Goal: Task Accomplishment & Management: Use online tool/utility

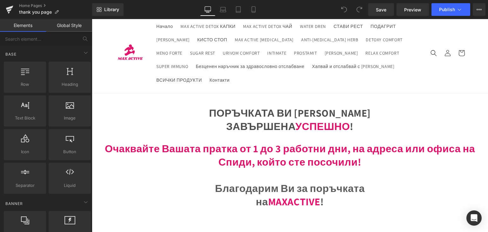
scroll to position [32, 0]
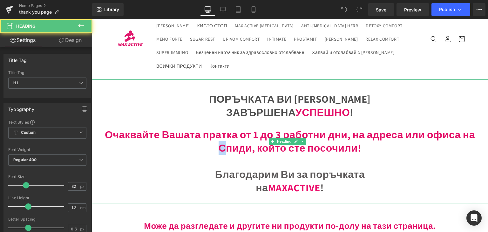
drag, startPoint x: 217, startPoint y: 144, endPoint x: 222, endPoint y: 145, distance: 4.6
click at [222, 145] on span "Очаквайте Вашата пратка от 1 до 3 работни дни, на адреса или офиса на Спиди, ко…" at bounding box center [290, 141] width 370 height 27
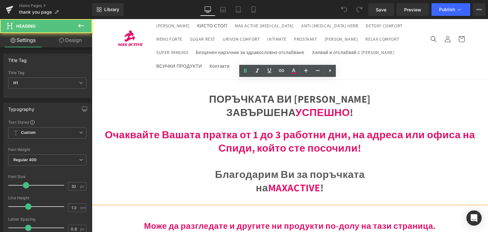
click at [232, 145] on span "Очаквайте Вашата пратка от 1 до 3 работни дни, на адреса или офиса на Спиди, ко…" at bounding box center [290, 141] width 370 height 27
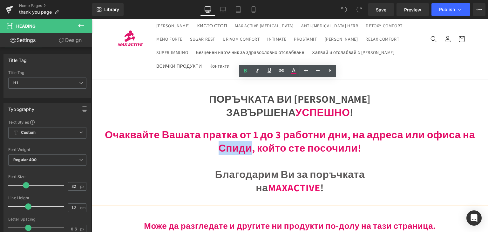
drag, startPoint x: 248, startPoint y: 147, endPoint x: 214, endPoint y: 149, distance: 33.8
click at [214, 149] on h1 "Очаквайте Вашата пратка от 1 до 3 работни дни, на адреса или офиса на Спиди, ко…" at bounding box center [290, 141] width 396 height 26
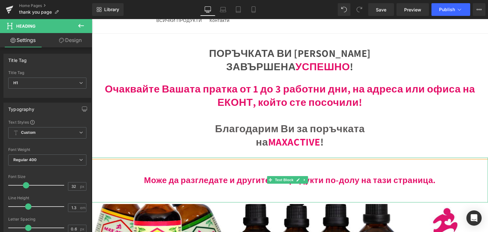
scroll to position [64, 0]
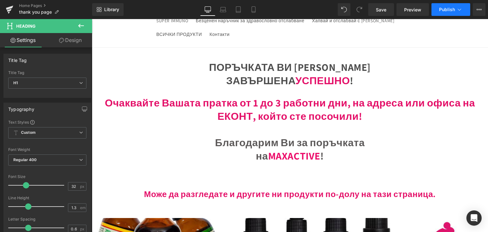
click at [448, 9] on span "Publish" at bounding box center [447, 9] width 16 height 5
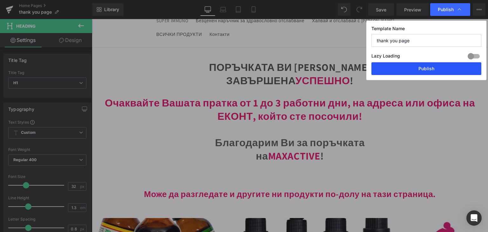
drag, startPoint x: 427, startPoint y: 70, endPoint x: 329, endPoint y: 56, distance: 98.5
click at [427, 70] on button "Publish" at bounding box center [426, 68] width 110 height 13
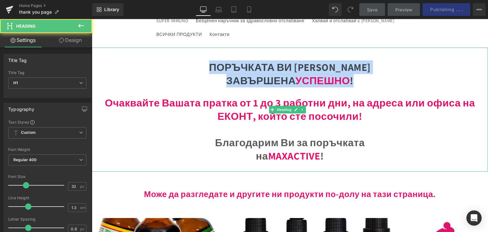
drag, startPoint x: 238, startPoint y: 63, endPoint x: 360, endPoint y: 82, distance: 122.9
click at [360, 82] on div "ПОРЪЧКАТА ВИ Е ЗАВЪРШЕНА УСПЕШНО ! Очаквайте Вашата пратка от 1 до 3 работни дн…" at bounding box center [290, 110] width 396 height 124
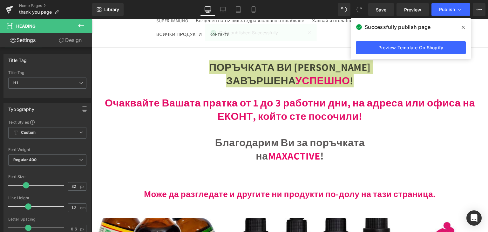
click at [79, 40] on link "Design" at bounding box center [70, 40] width 46 height 14
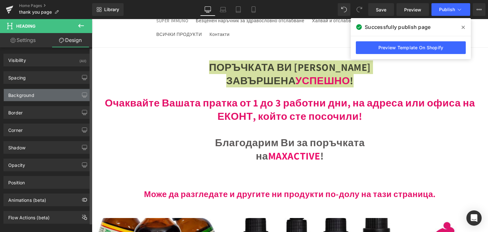
click at [22, 96] on div "Background" at bounding box center [21, 93] width 26 height 9
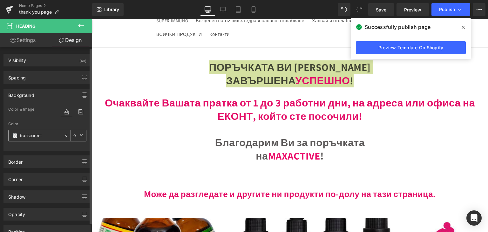
click at [27, 136] on input "text" at bounding box center [40, 135] width 41 height 7
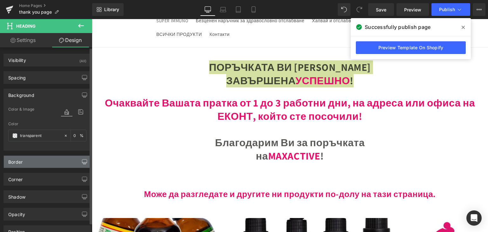
click at [79, 161] on button "button" at bounding box center [84, 162] width 10 height 12
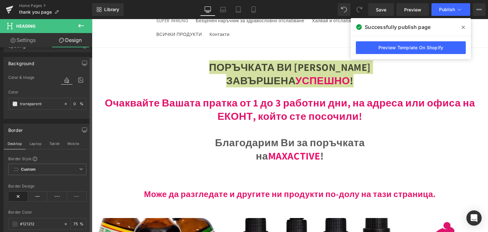
scroll to position [0, 0]
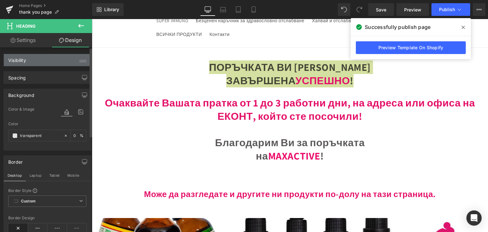
click at [15, 58] on div "Visibility" at bounding box center [17, 58] width 18 height 9
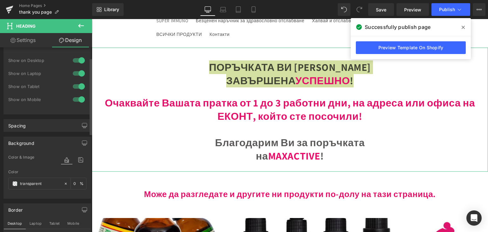
scroll to position [32, 0]
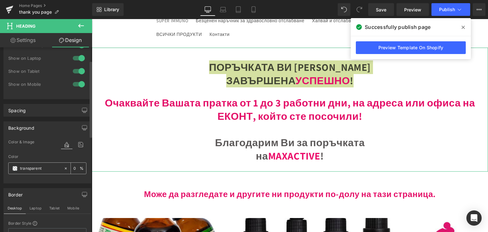
click at [27, 164] on div at bounding box center [36, 168] width 55 height 11
click at [28, 170] on input "text" at bounding box center [40, 168] width 41 height 7
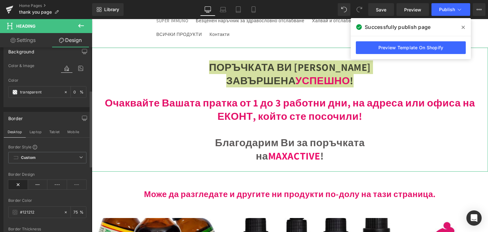
scroll to position [103, 0]
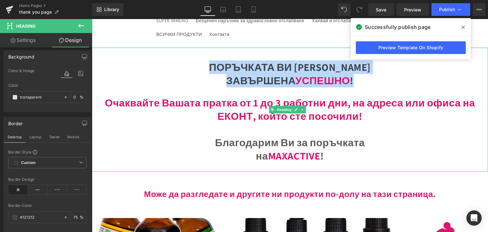
click at [269, 91] on div at bounding box center [290, 91] width 396 height 9
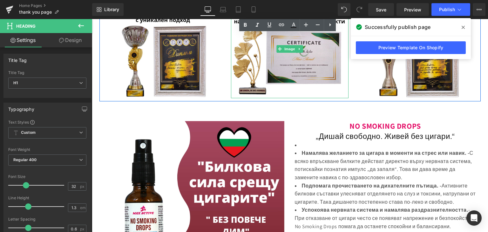
scroll to position [540, 0]
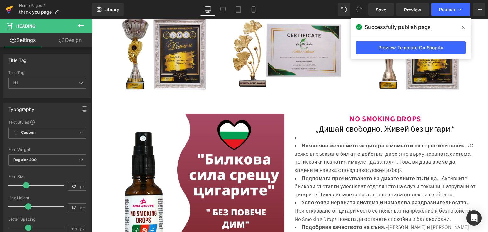
click at [7, 10] on icon at bounding box center [10, 10] width 8 height 16
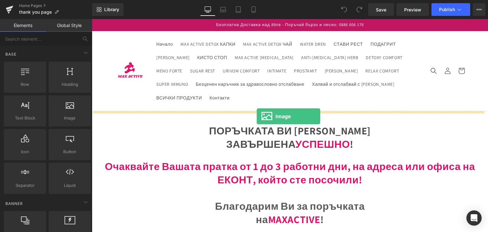
drag, startPoint x: 163, startPoint y: 131, endPoint x: 257, endPoint y: 116, distance: 94.9
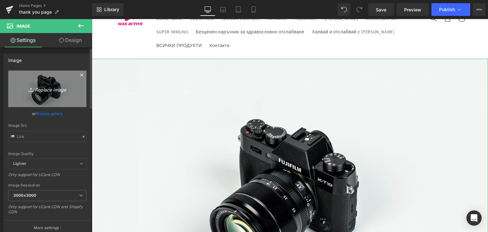
scroll to position [64, 0]
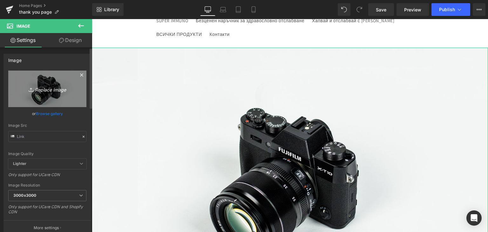
click at [53, 91] on icon "Replace Image" at bounding box center [47, 89] width 51 height 8
type input "C:\fakepath\Lila Pink Dilaw Bold Gradient Musika Twitch Panel.gif"
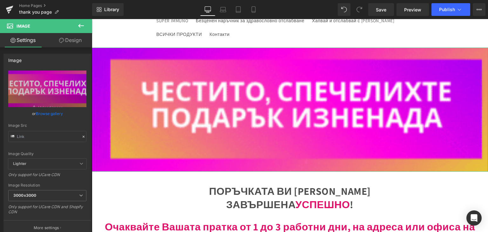
click at [73, 44] on link "Design" at bounding box center [70, 40] width 46 height 14
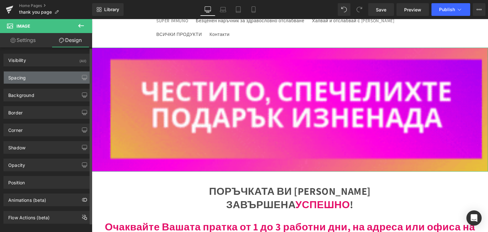
click at [29, 76] on div "Spacing" at bounding box center [47, 77] width 87 height 12
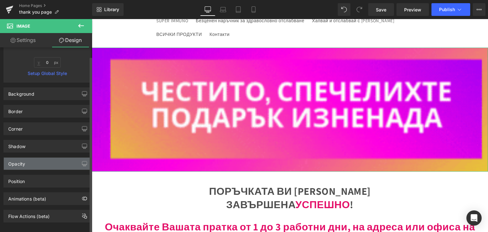
scroll to position [140, 0]
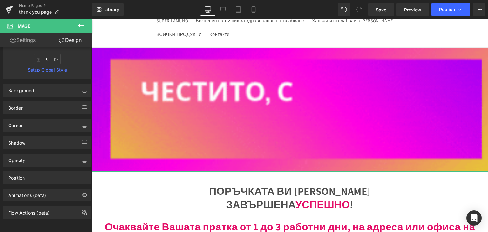
click at [27, 38] on link "Settings" at bounding box center [23, 40] width 46 height 14
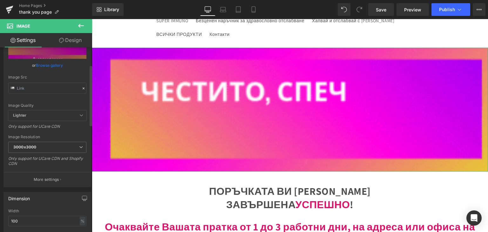
scroll to position [64, 0]
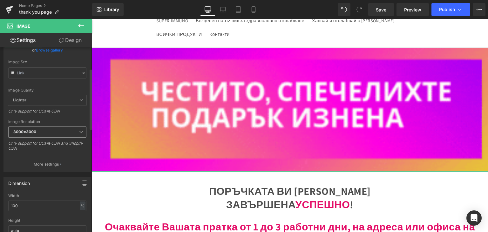
click at [50, 131] on span "3000x3000" at bounding box center [47, 131] width 78 height 11
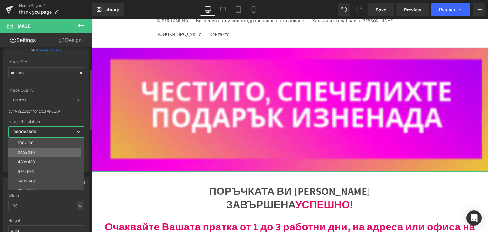
click at [29, 154] on li "240x240" at bounding box center [47, 153] width 78 height 10
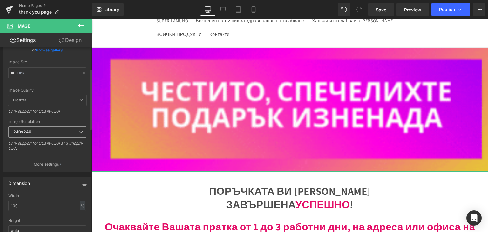
click at [32, 130] on span "240x240" at bounding box center [47, 131] width 78 height 11
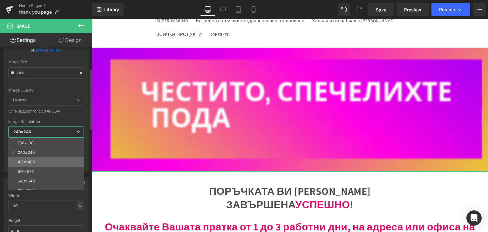
click at [29, 162] on div "480x480" at bounding box center [26, 162] width 17 height 4
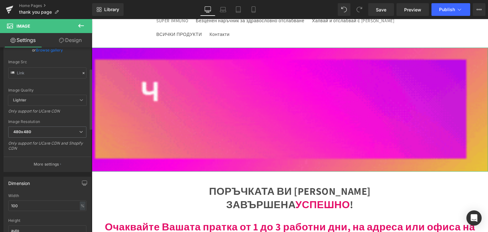
click at [28, 126] on div "Image Resolution 480x480 100x100 240x240 480x480 576x576 640x640 768x768 800x80…" at bounding box center [47, 137] width 78 height 36
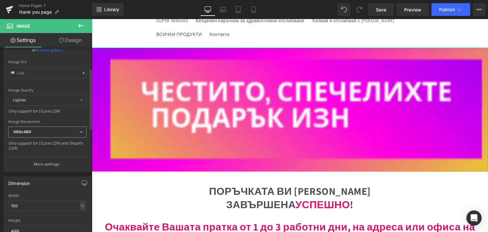
click at [29, 131] on b "480x480" at bounding box center [22, 131] width 18 height 5
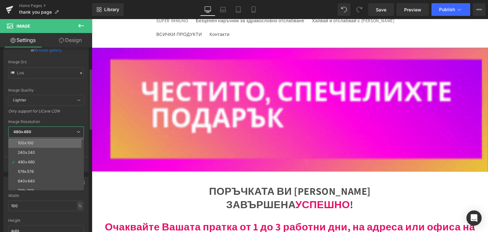
click at [26, 141] on div "100x100" at bounding box center [26, 143] width 16 height 4
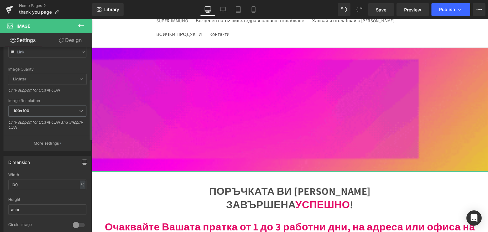
scroll to position [95, 0]
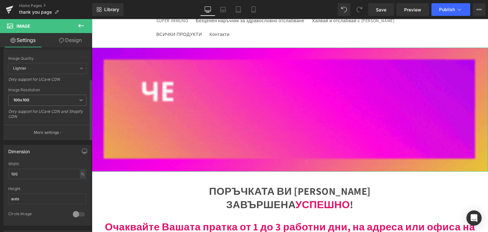
click at [36, 122] on div "Only support for UCare CDN and Shopify CDN" at bounding box center [47, 116] width 78 height 14
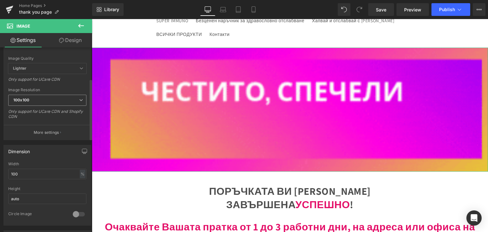
click at [33, 104] on span "100x100" at bounding box center [47, 100] width 78 height 11
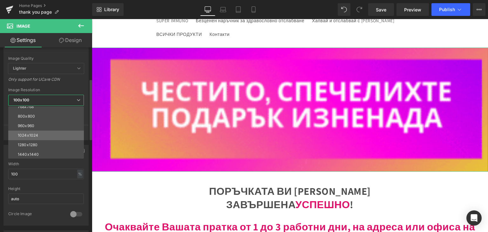
scroll to position [64, 0]
click at [27, 131] on div "1280x1280" at bounding box center [28, 133] width 20 height 4
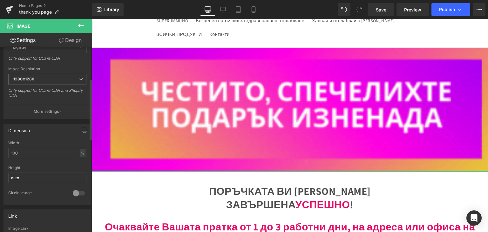
scroll to position [127, 0]
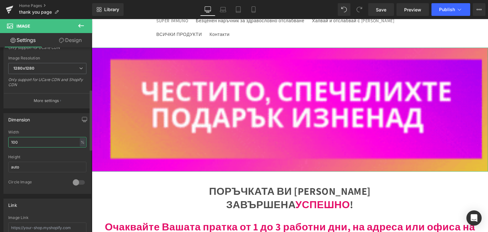
drag, startPoint x: 23, startPoint y: 141, endPoint x: 10, endPoint y: 141, distance: 12.7
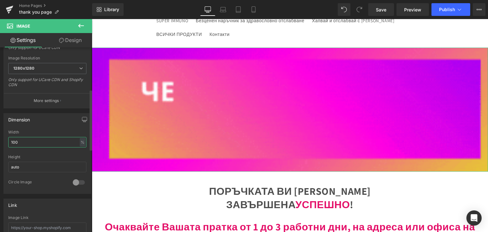
click at [10, 141] on input "100" at bounding box center [47, 142] width 78 height 10
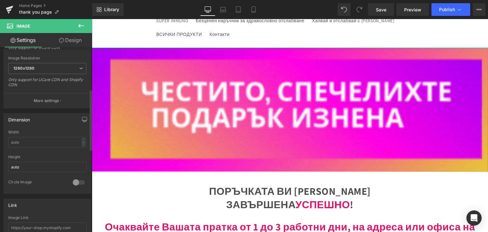
click at [43, 130] on div "Width" at bounding box center [47, 132] width 78 height 4
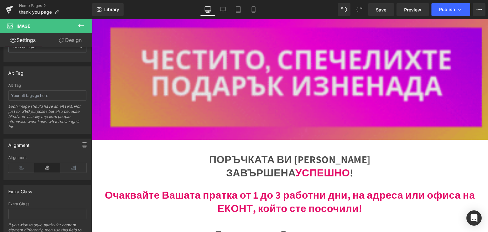
scroll to position [64, 0]
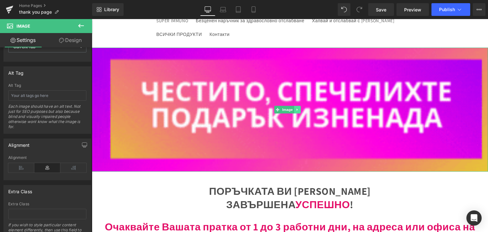
click at [296, 109] on icon at bounding box center [297, 110] width 3 height 4
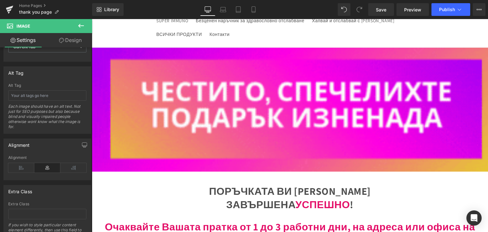
click at [131, 37] on header "Начало MAX ACTIVE DETOX КАПКИ MAX ACTIVE DETOX ЧАЙ WATER DREN СТАВИ РЕСТ ПОДАГР…" at bounding box center [289, 8] width 381 height 80
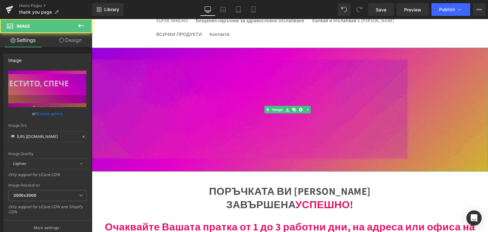
click at [192, 103] on img at bounding box center [290, 110] width 396 height 124
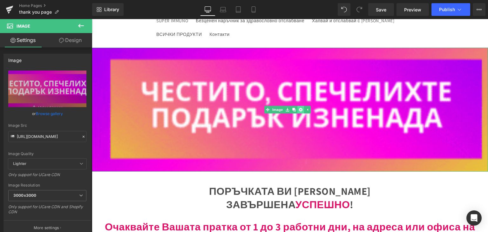
click at [302, 109] on icon at bounding box center [300, 109] width 3 height 3
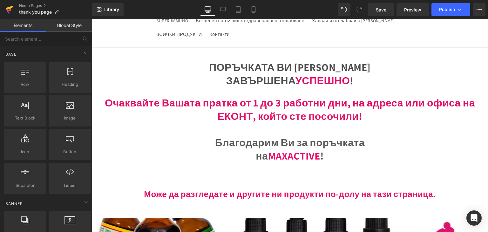
click at [10, 9] on icon at bounding box center [9, 8] width 7 height 4
